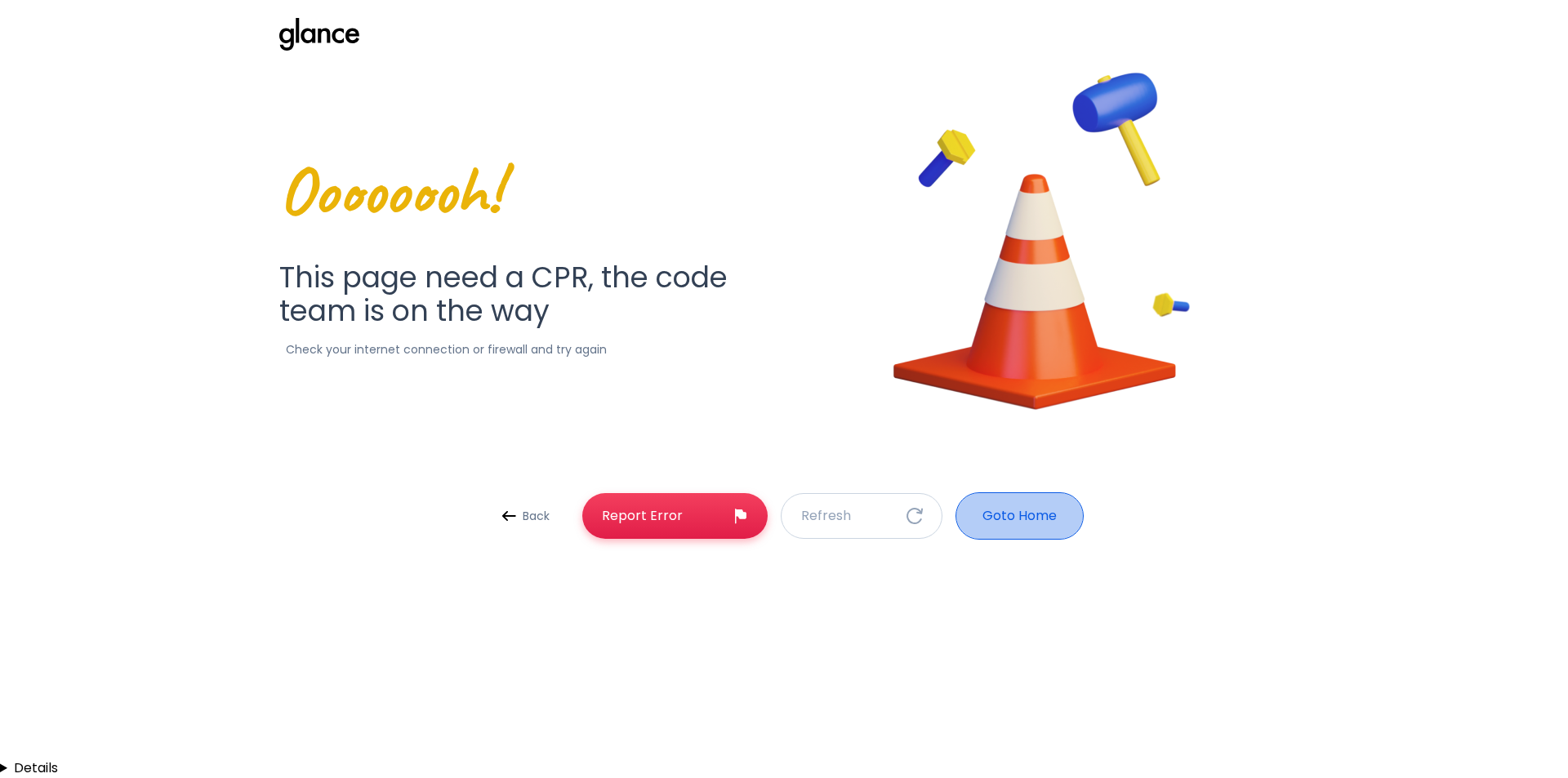
click at [998, 516] on p "Goto Home" at bounding box center [1019, 516] width 74 height 20
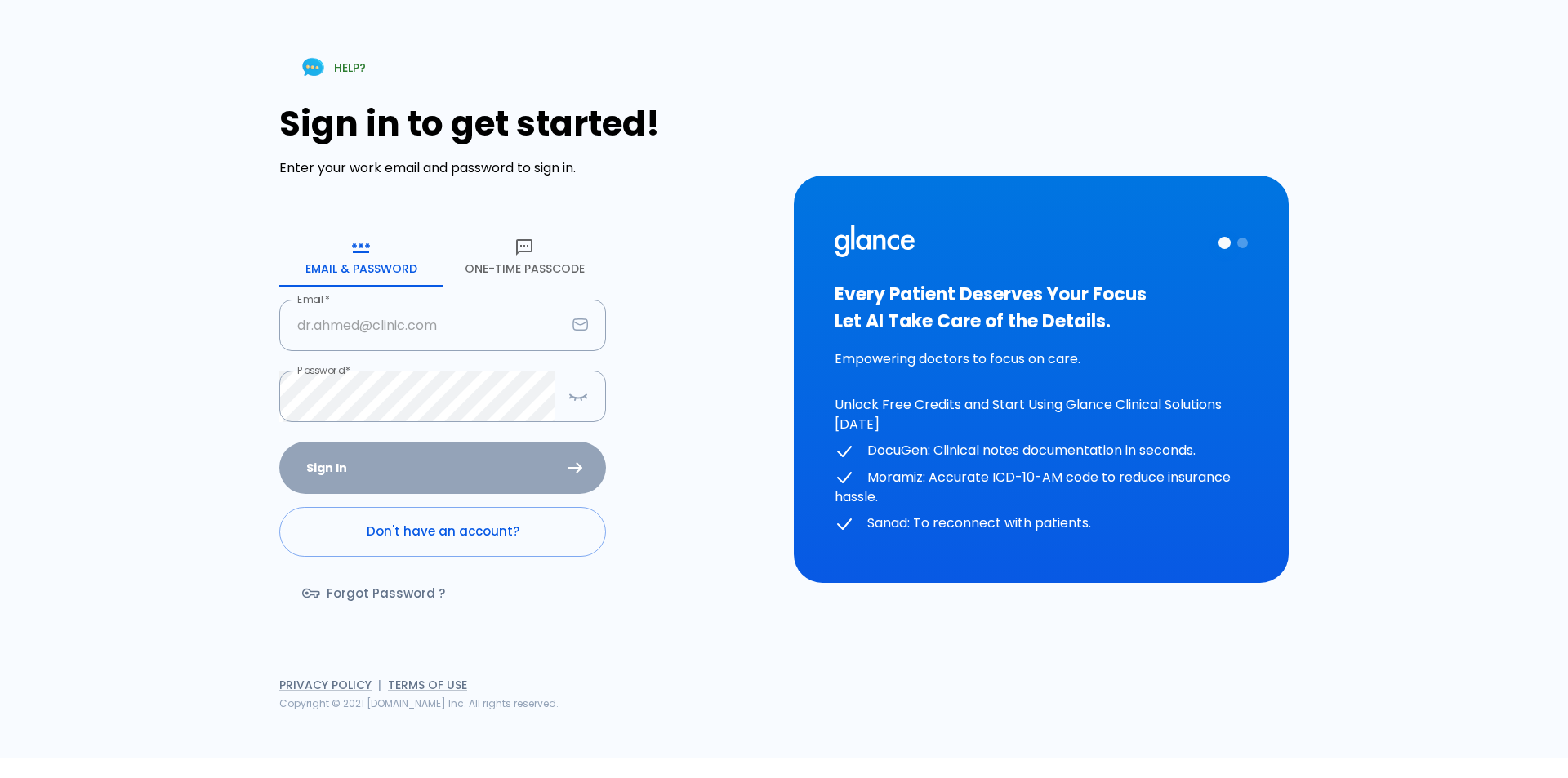
type input "[EMAIL_ADDRESS][DOMAIN_NAME]"
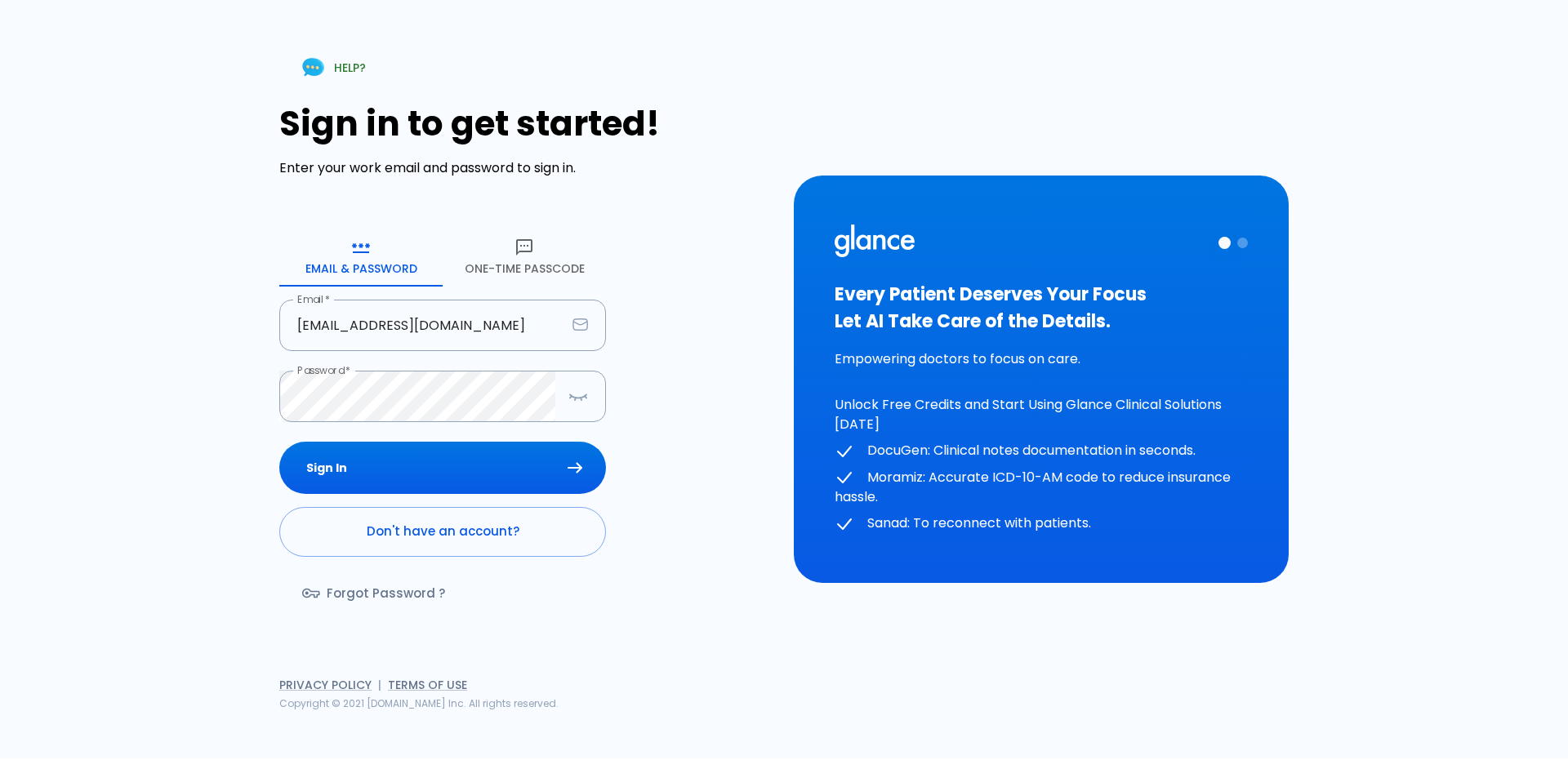
click at [391, 473] on div "Sign In Don't have an account? Forgot Password ?" at bounding box center [443, 536] width 327 height 188
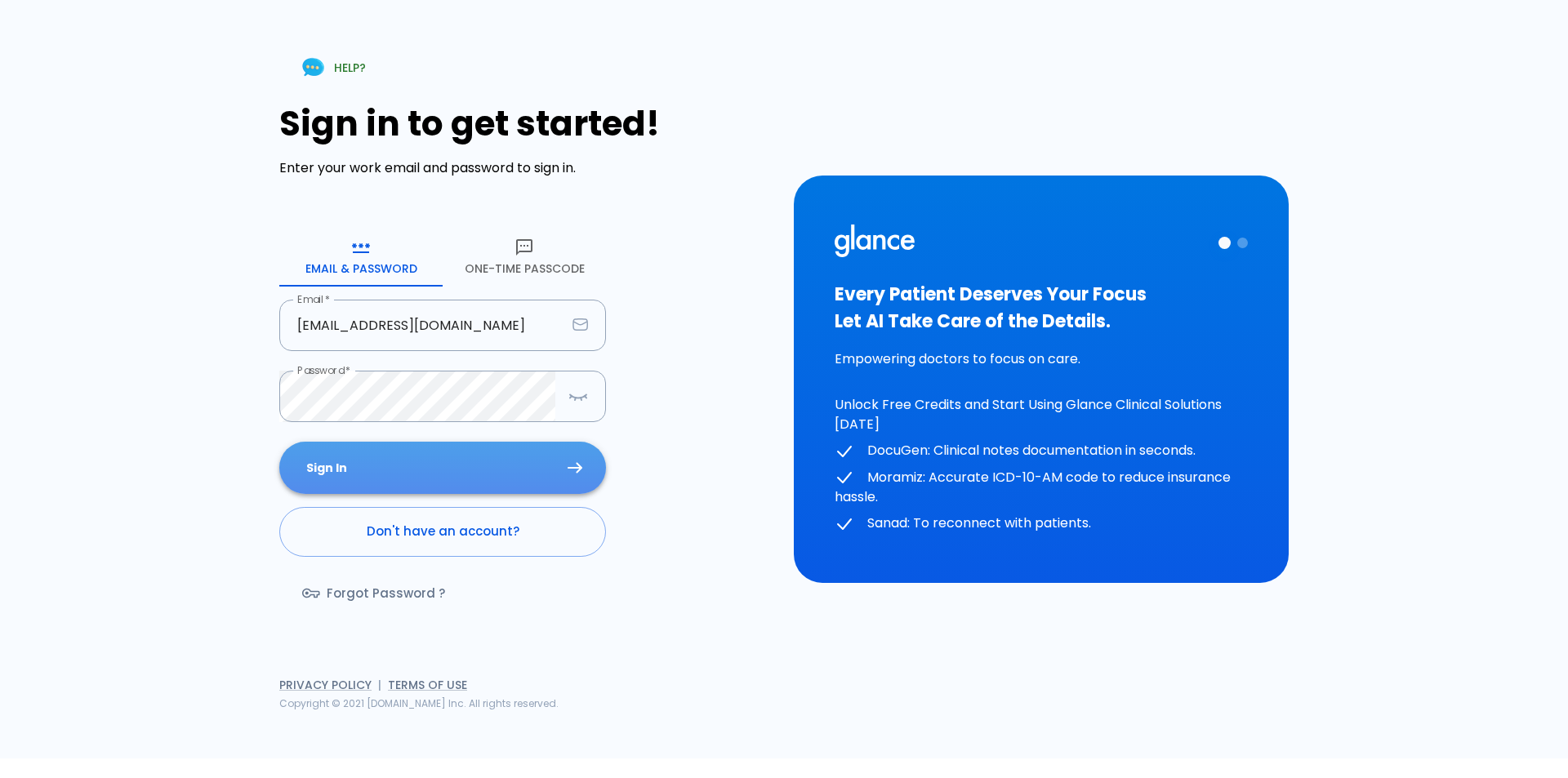
click at [333, 463] on button "Sign In" at bounding box center [443, 469] width 327 height 53
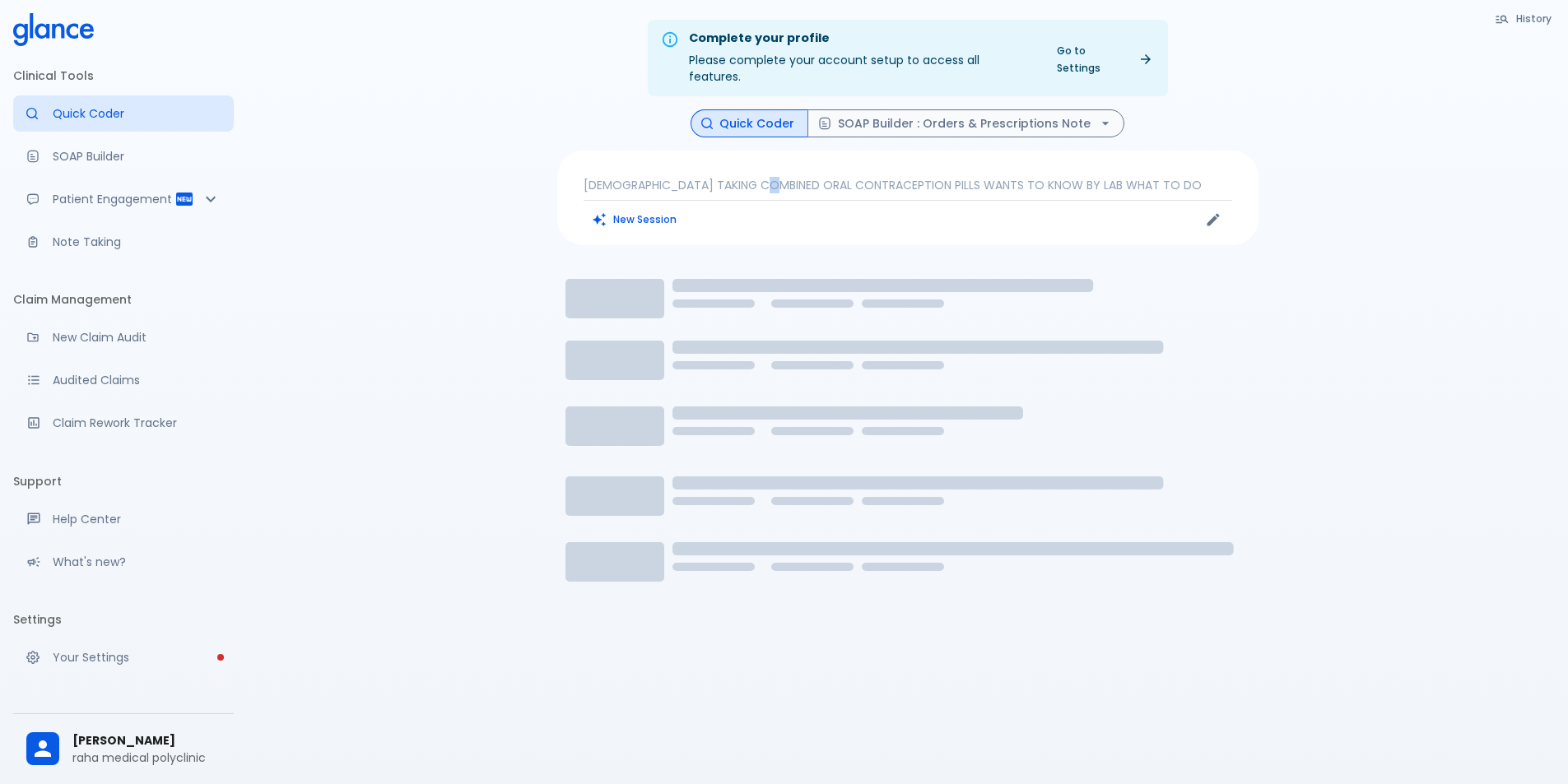
click at [761, 177] on p "[DEMOGRAPHIC_DATA] TAKING COMBINED ORAL CONTRACEPTION PILLS WANTS TO KNOW BY LA…" at bounding box center [908, 185] width 648 height 16
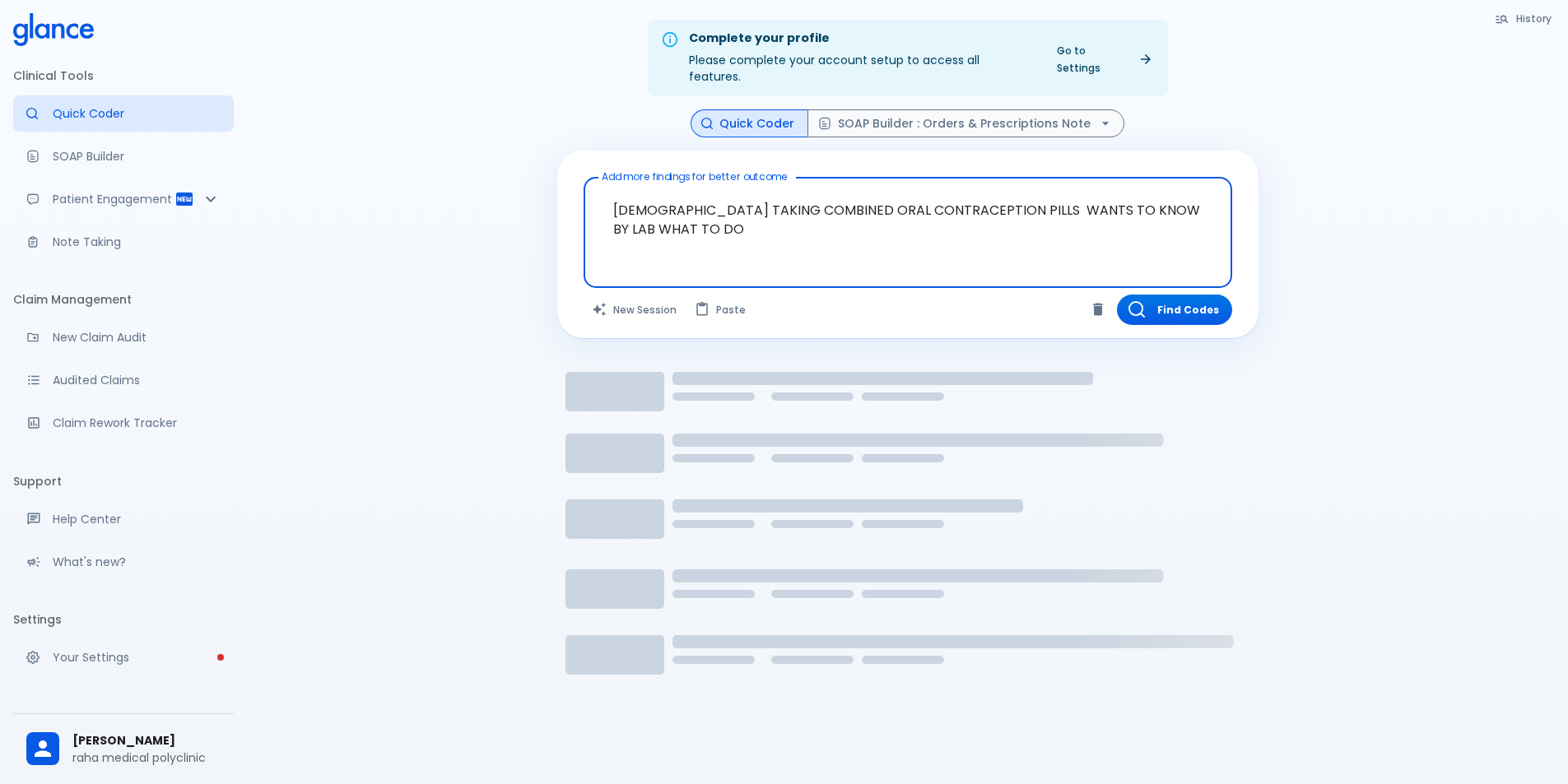
drag, startPoint x: 729, startPoint y: 222, endPoint x: 564, endPoint y: 158, distance: 177.0
click at [564, 158] on div "Add more findings for better outcome [DEMOGRAPHIC_DATA] TAKING COMBINED ORAL CO…" at bounding box center [908, 244] width 701 height 188
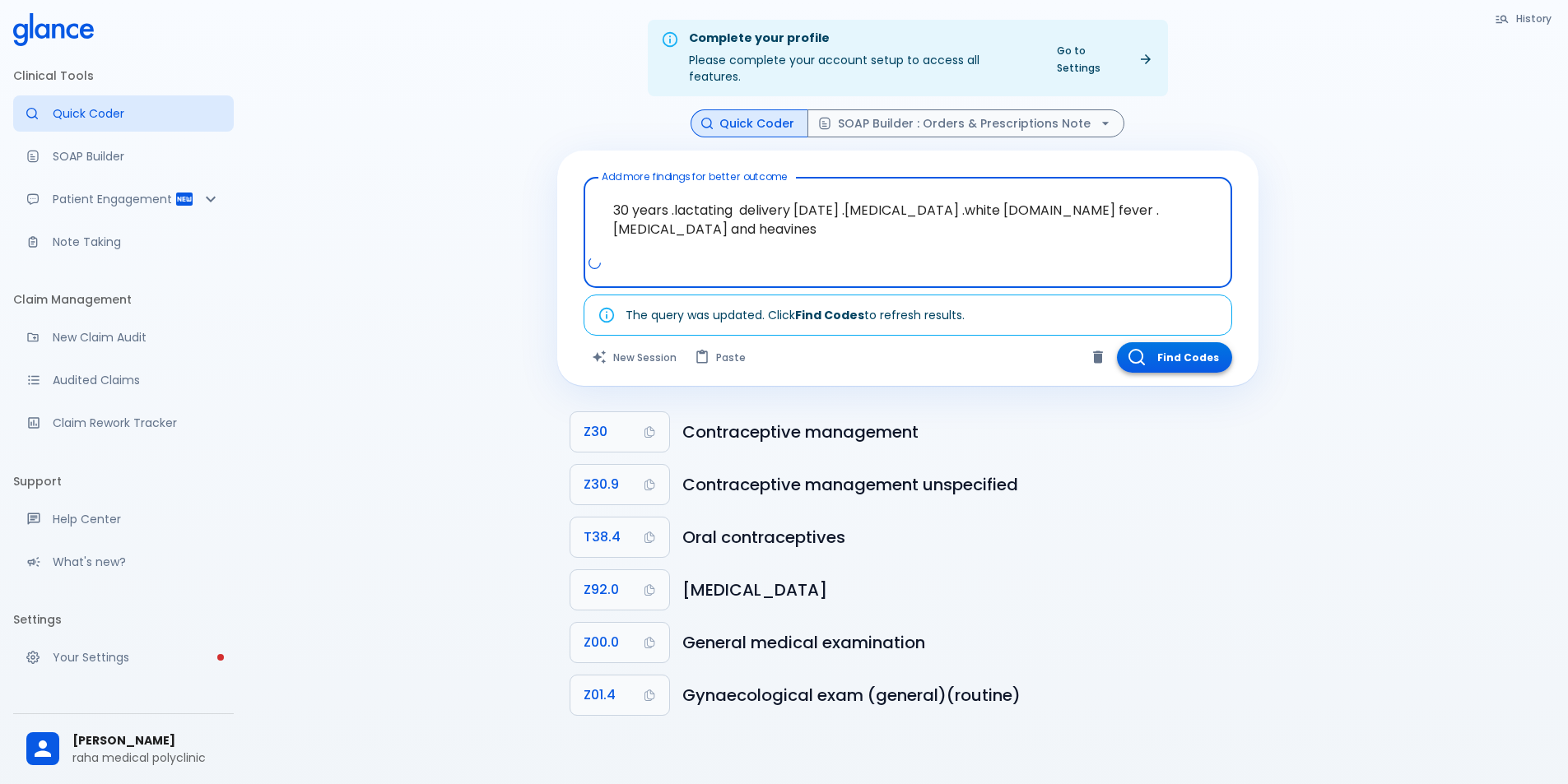
type textarea "30 years .lactating delivery [DATE] .[MEDICAL_DATA] .white [DOMAIN_NAME] fever …"
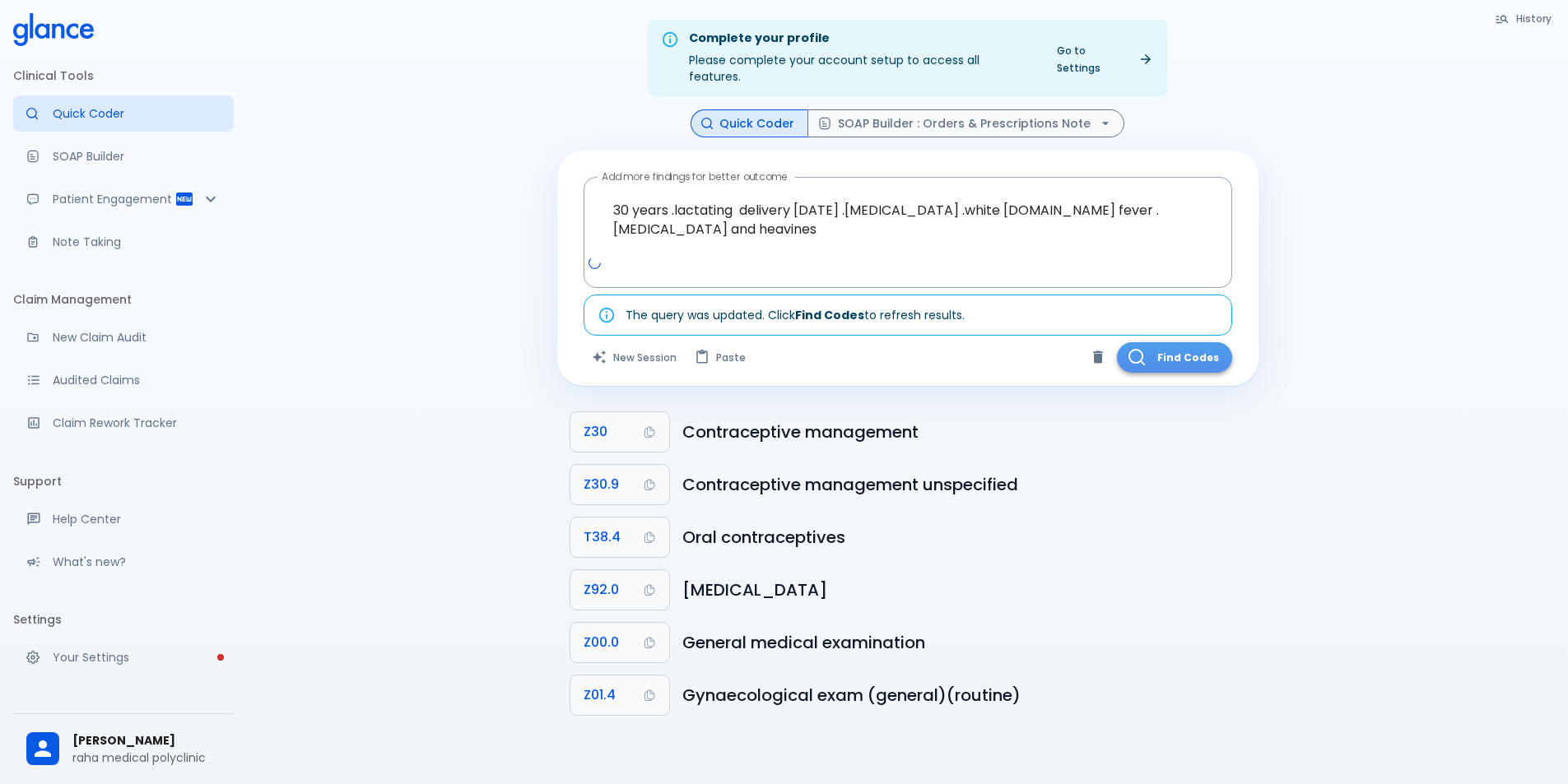
click at [1196, 342] on button "Find Codes" at bounding box center [1174, 357] width 115 height 30
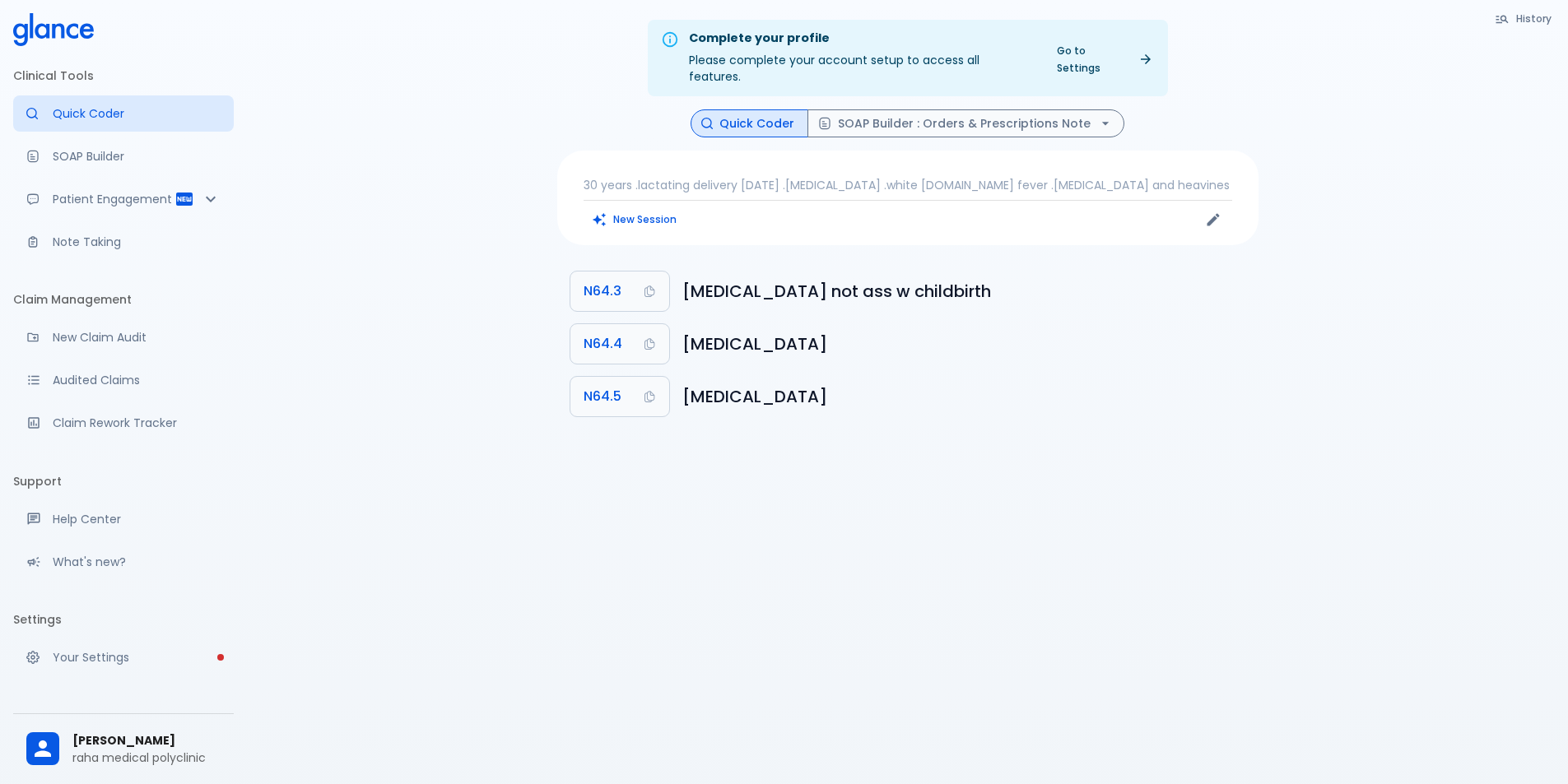
click at [775, 109] on button "Quick Coder" at bounding box center [750, 123] width 118 height 29
click at [841, 109] on button "SOAP Builder : Orders & Prescriptions Note" at bounding box center [966, 123] width 317 height 29
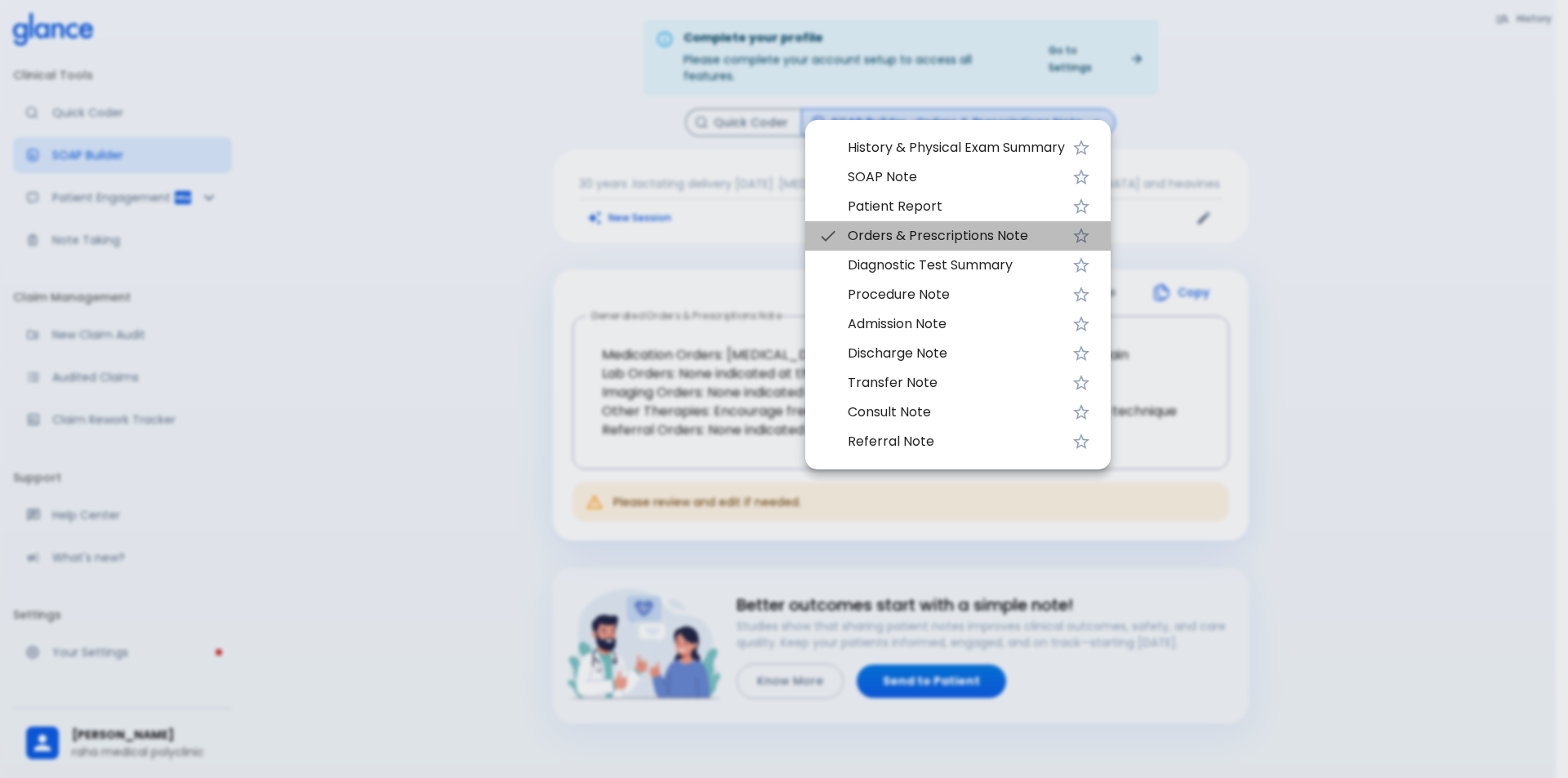
click at [910, 234] on span "Orders & Prescriptions Note" at bounding box center [956, 236] width 218 height 20
